Goal: Find specific page/section: Find specific page/section

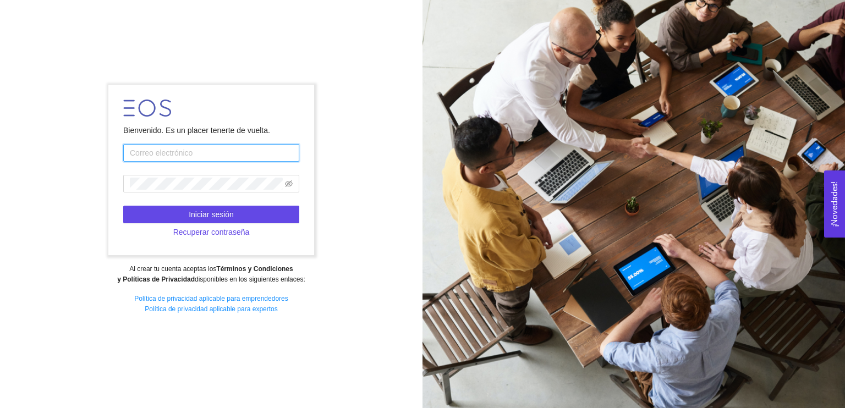
type input "grupoaztechmx@gmail.com"
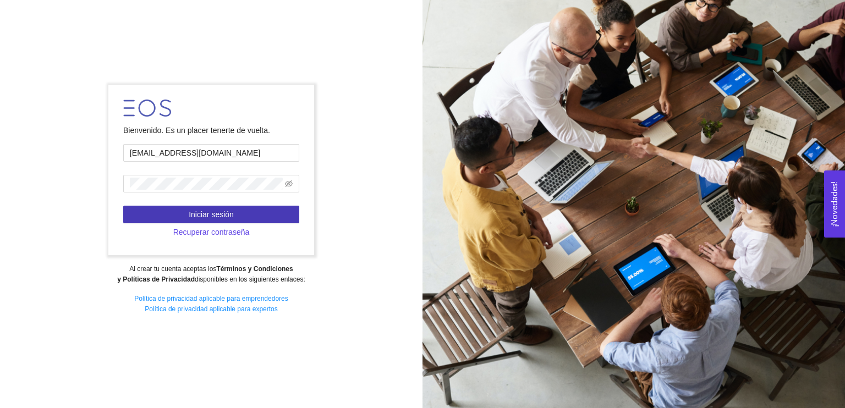
click at [245, 211] on button "Iniciar sesión" at bounding box center [211, 215] width 176 height 18
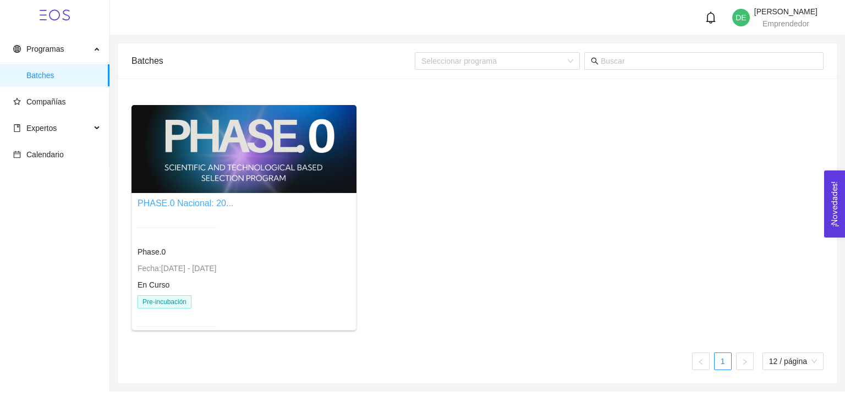
click at [164, 206] on link "PHASE.0 Nacional: 20..." at bounding box center [186, 203] width 96 height 9
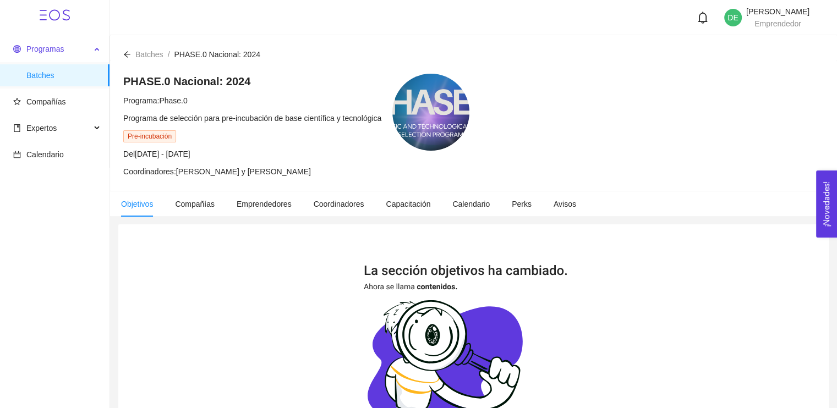
click at [29, 50] on span "Programas" at bounding box center [44, 49] width 37 height 9
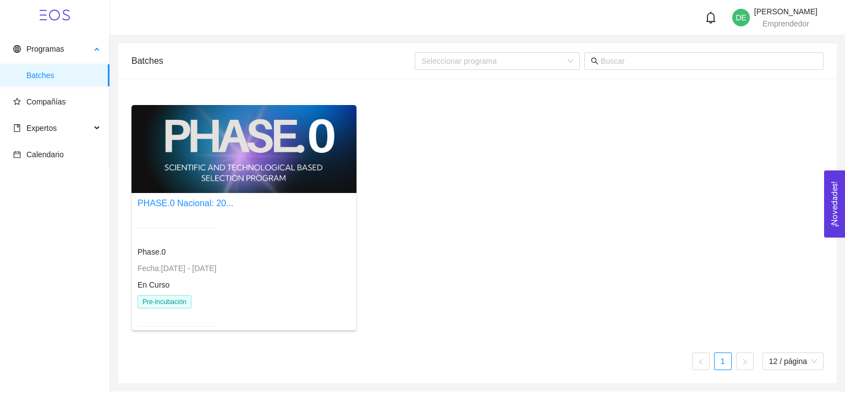
click at [46, 74] on span "Batches" at bounding box center [63, 75] width 74 height 22
click at [844, 101] on main "Batches Seleccionar programa PHASE.0 Nacional: 20... Phase.0 Fecha: 24/01/2024 …" at bounding box center [477, 213] width 735 height 356
click at [256, 164] on div at bounding box center [243, 149] width 225 height 88
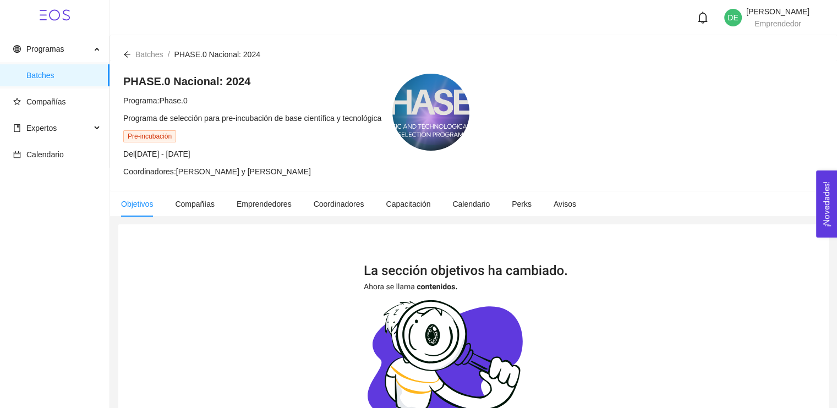
click at [165, 134] on span "Pre-incubación" at bounding box center [149, 136] width 53 height 12
click at [205, 207] on span "Compañías" at bounding box center [195, 204] width 40 height 9
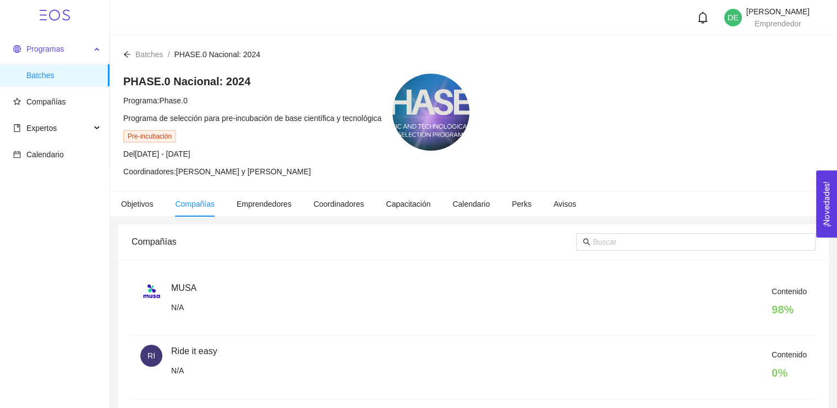
click at [36, 46] on span "Programas" at bounding box center [44, 49] width 37 height 9
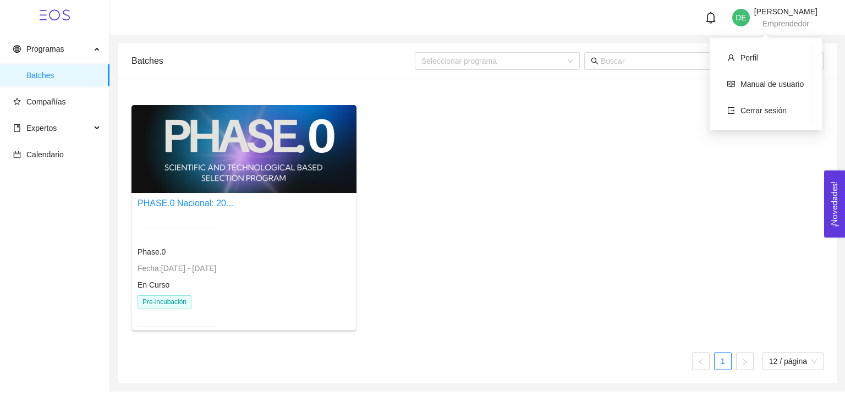
click at [732, 15] on span "DE" at bounding box center [741, 18] width 18 height 18
click at [737, 60] on li "Perfil" at bounding box center [765, 58] width 94 height 22
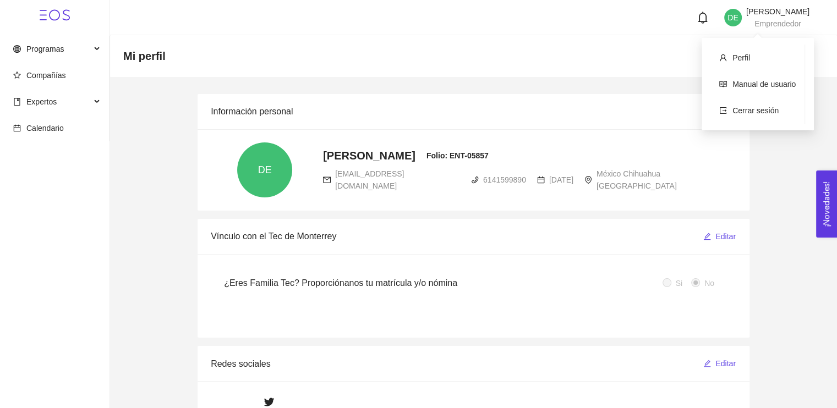
click at [746, 15] on span "Dulce Espino Castañeda" at bounding box center [777, 11] width 63 height 9
click at [52, 79] on span "Compañías" at bounding box center [46, 75] width 40 height 9
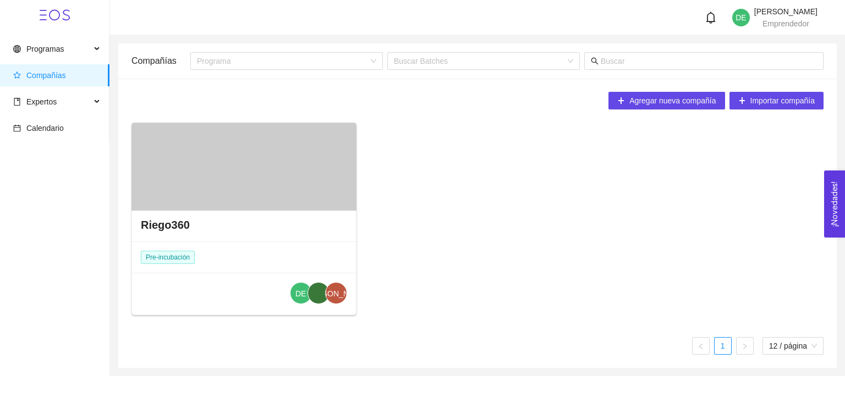
click at [316, 244] on div "Riego360 Pre-incubación DE JA" at bounding box center [244, 262] width 224 height 108
click at [188, 230] on div "Riego360" at bounding box center [244, 224] width 224 height 33
click at [158, 213] on div "Riego360" at bounding box center [244, 224] width 224 height 33
click at [161, 224] on h4 "Riego360" at bounding box center [165, 224] width 49 height 15
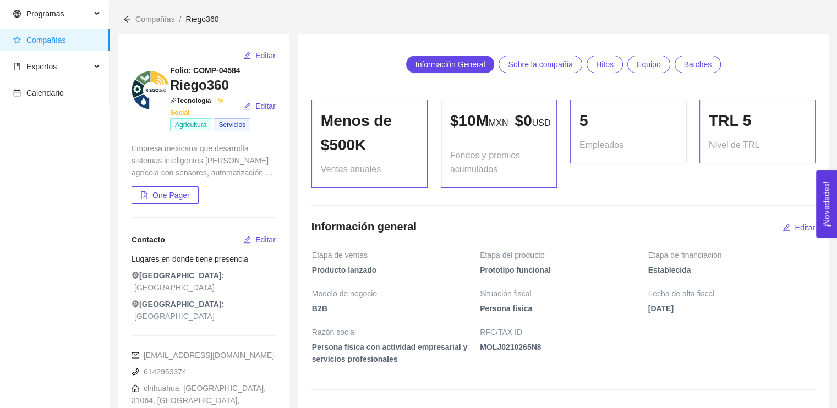
scroll to position [37, 0]
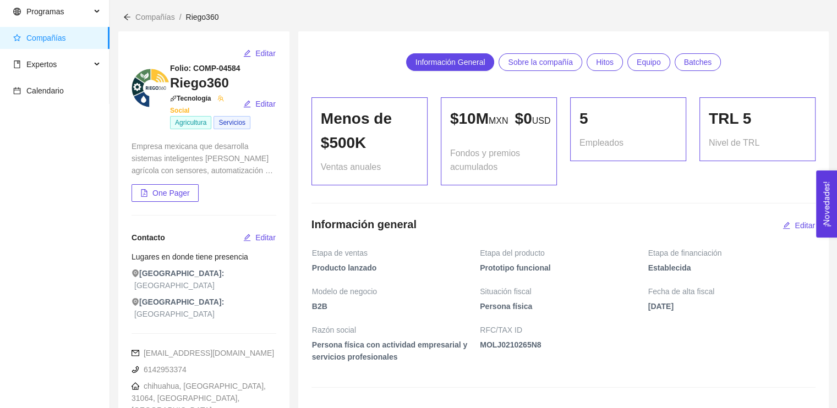
click at [532, 125] on span "USD" at bounding box center [541, 120] width 19 height 9
drag, startPoint x: 454, startPoint y: 114, endPoint x: 528, endPoint y: 112, distance: 74.3
click at [528, 112] on p "$ 10M MXN $ 0 USD" at bounding box center [498, 119] width 97 height 24
click at [482, 125] on p "$ 10M MXN $ 0 USD" at bounding box center [498, 119] width 97 height 24
drag, startPoint x: 449, startPoint y: 119, endPoint x: 484, endPoint y: 116, distance: 34.9
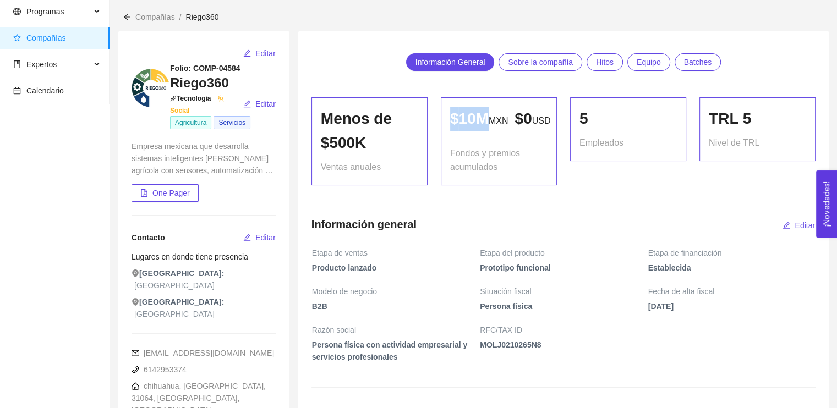
click at [484, 116] on p "$ 10M MXN $ 0 USD" at bounding box center [498, 119] width 97 height 24
drag, startPoint x: 582, startPoint y: 114, endPoint x: 600, endPoint y: 120, distance: 19.3
click at [600, 120] on div "5" at bounding box center [627, 119] width 97 height 24
click at [532, 66] on span "Sobre la compañía" at bounding box center [540, 62] width 65 height 17
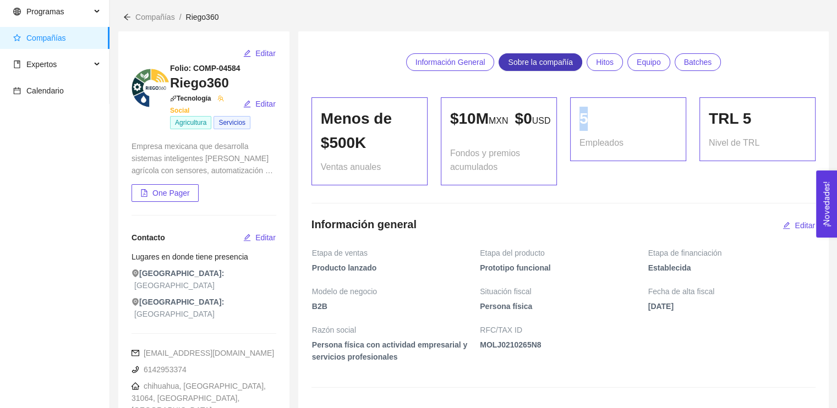
scroll to position [448, 0]
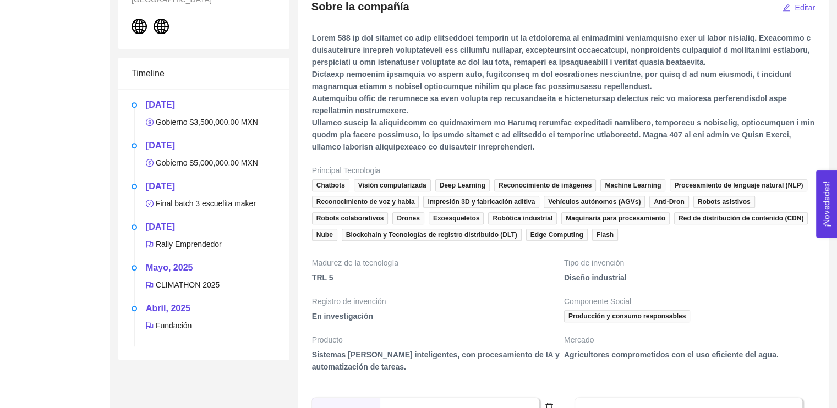
click at [521, 123] on span at bounding box center [563, 97] width 503 height 130
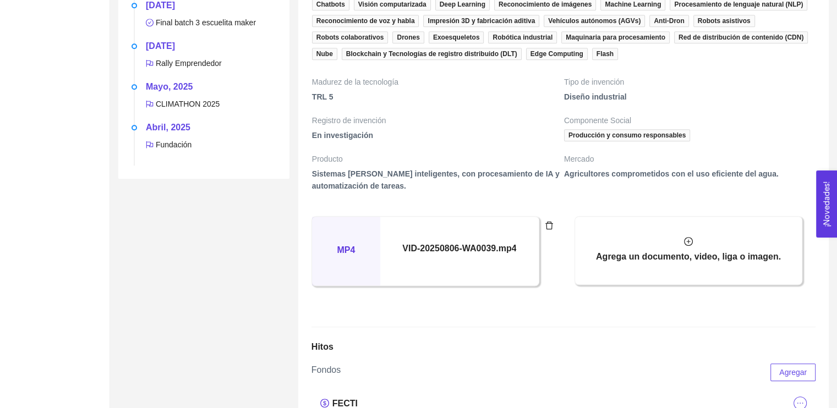
scroll to position [636, 0]
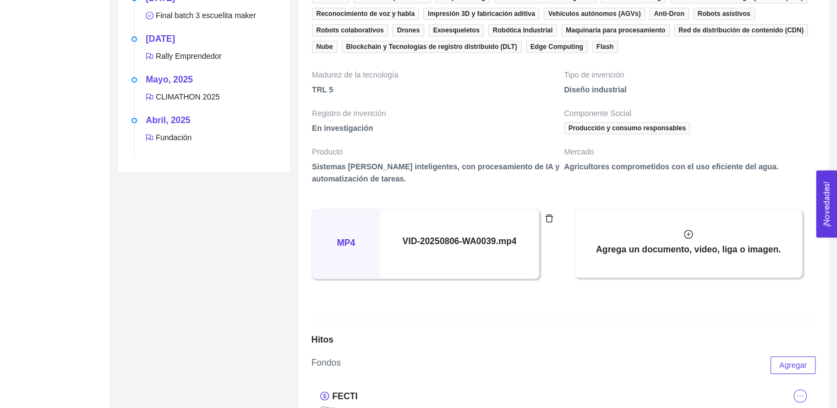
drag, startPoint x: 836, startPoint y: 145, endPoint x: 836, endPoint y: 169, distance: 24.2
click at [836, 169] on div "Editar Folio: COMP-04584 Riego360 Tecnología Social Editar Agricultura Servicio…" at bounding box center [473, 398] width 727 height 1949
drag, startPoint x: 836, startPoint y: 169, endPoint x: 844, endPoint y: 205, distance: 36.7
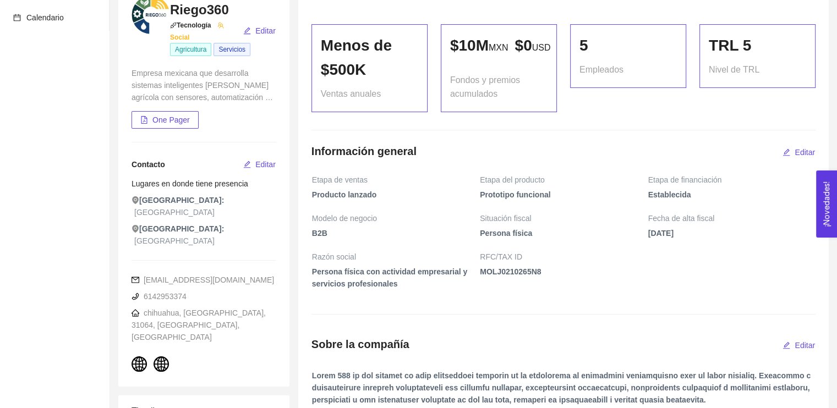
scroll to position [0, 0]
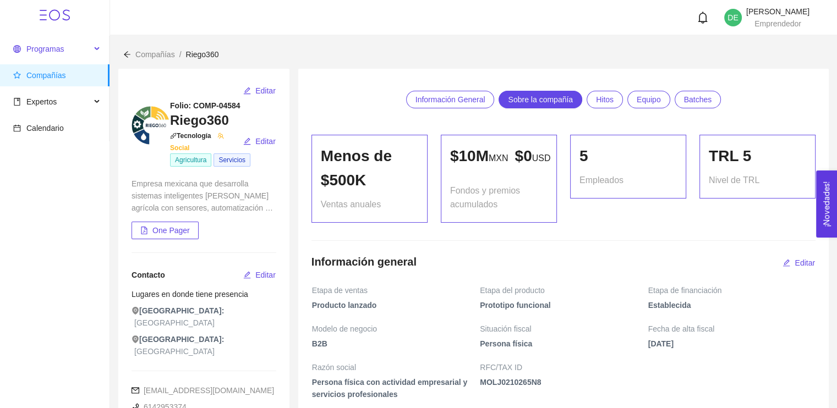
click at [26, 47] on span "Programas" at bounding box center [44, 49] width 37 height 9
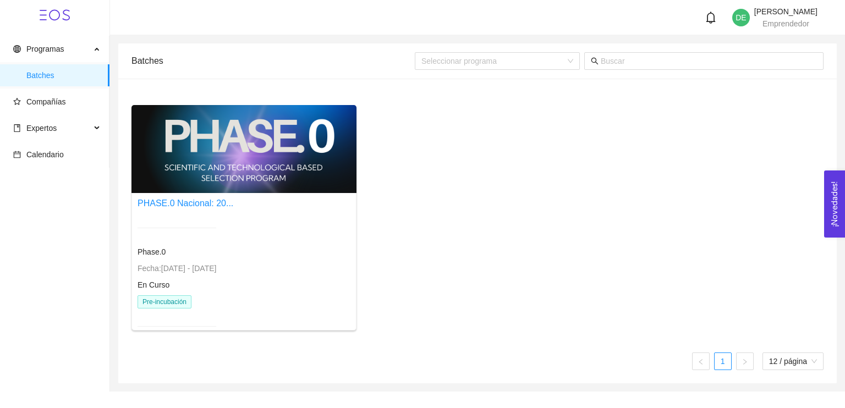
click at [163, 211] on div "PHASE.0 Nacional: 20... Phase.0 Fecha: 24/01/2024 - 31/12/2026 En Curso Pre-inc…" at bounding box center [186, 268] width 96 height 144
click at [150, 191] on div at bounding box center [243, 149] width 225 height 88
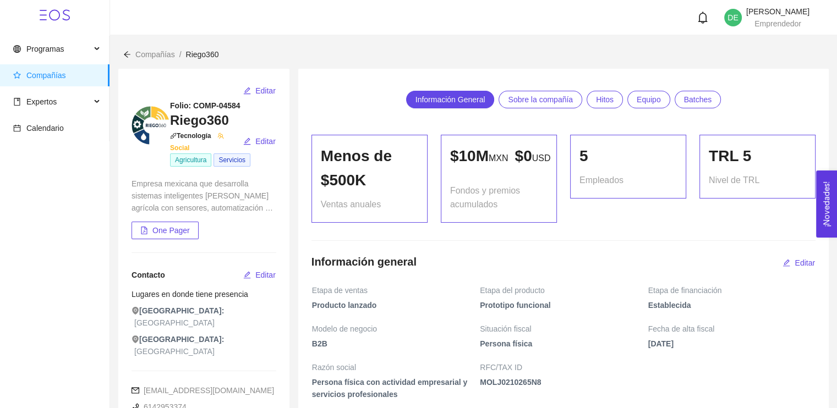
click at [160, 53] on span "Compañías" at bounding box center [155, 54] width 40 height 9
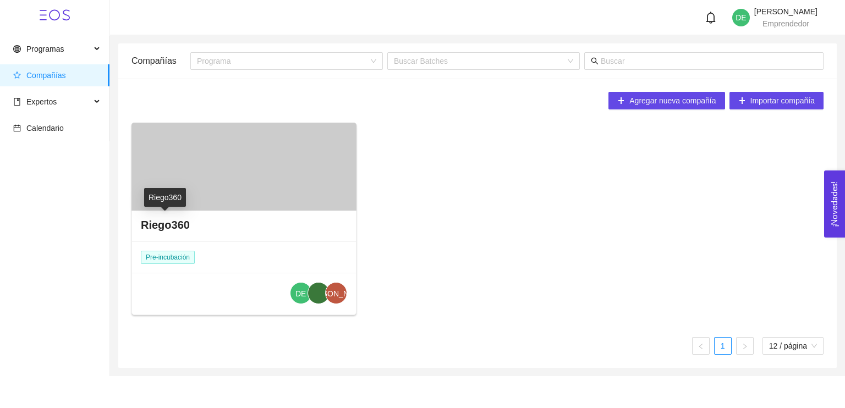
click at [170, 201] on div "Riego360" at bounding box center [165, 197] width 42 height 19
click at [169, 221] on h4 "Riego360" at bounding box center [165, 224] width 49 height 15
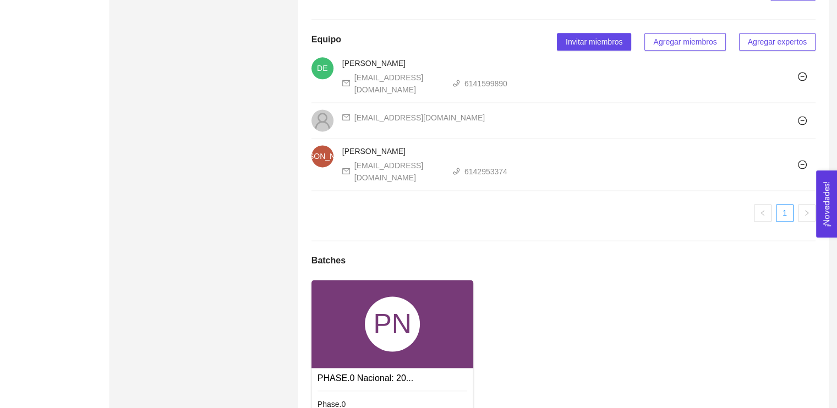
scroll to position [1610, 0]
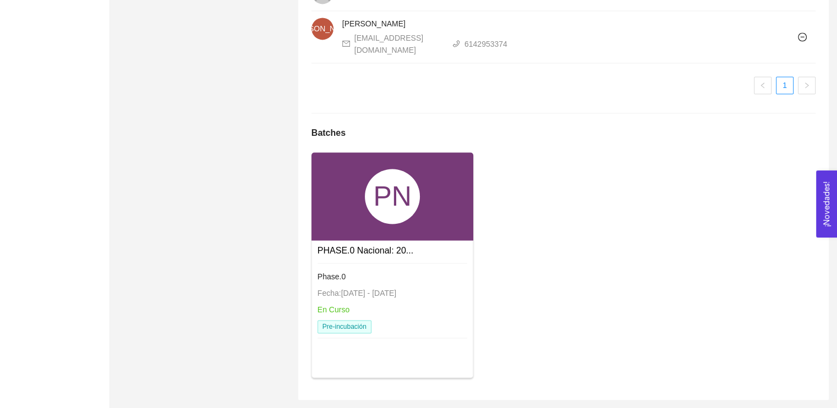
click at [351, 268] on div "Phase.0 Fecha: 24/01/2024 - 31/12/2026 En Curso Pre-incubación" at bounding box center [392, 302] width 150 height 78
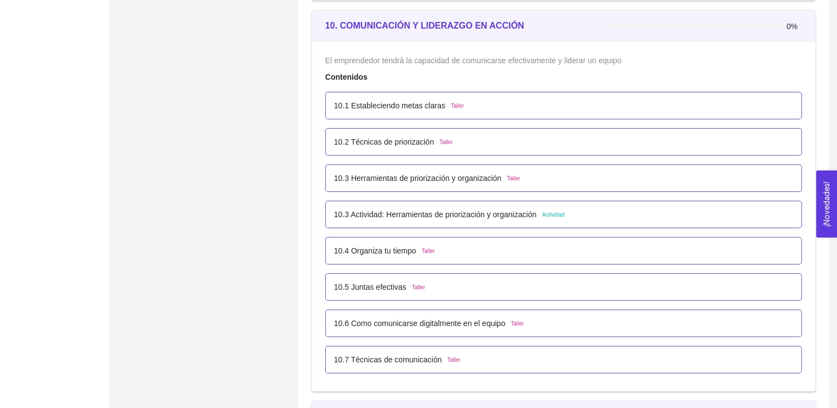
scroll to position [4056, 0]
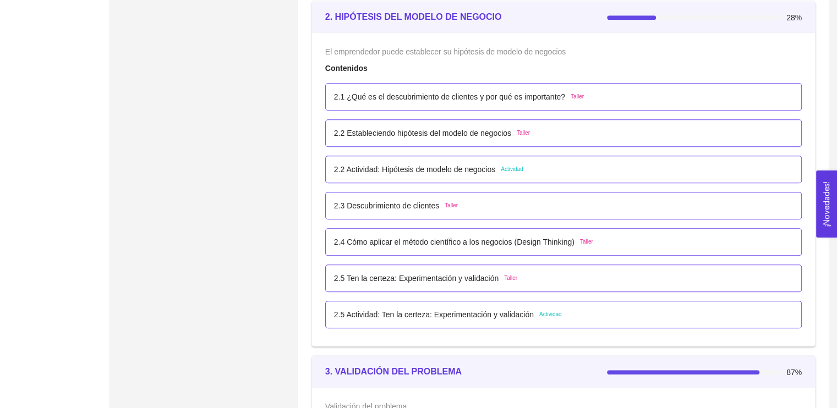
scroll to position [1086, 0]
